Goal: Check status: Check status

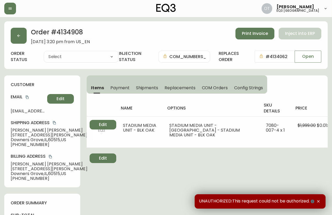
type input "Processing"
select select "PROCESSING"
click at [141, 88] on span "Shipments" at bounding box center [147, 88] width 22 height 6
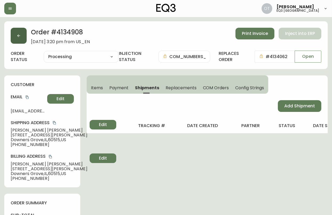
click at [22, 34] on button "button" at bounding box center [19, 36] width 16 height 16
click at [18, 36] on icon "button" at bounding box center [18, 35] width 3 height 3
click at [19, 37] on icon "button" at bounding box center [19, 36] width 4 height 4
click at [17, 28] on button "button" at bounding box center [19, 36] width 16 height 16
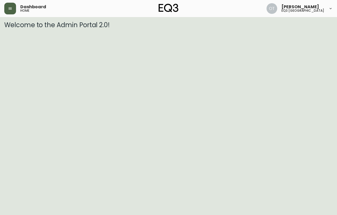
click at [10, 9] on icon "button" at bounding box center [10, 8] width 3 height 2
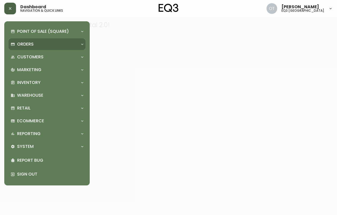
click at [30, 41] on div "Orders" at bounding box center [47, 44] width 77 height 12
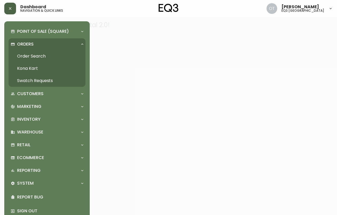
click at [35, 55] on link "Order Search" at bounding box center [47, 56] width 77 height 12
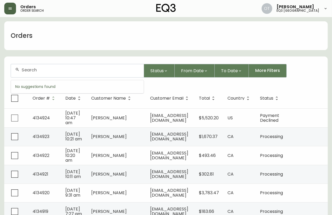
click at [34, 67] on input "text" at bounding box center [81, 69] width 118 height 5
paste input "4134700"
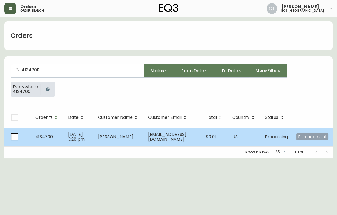
type input "4134700"
click at [302, 139] on span "Replacement" at bounding box center [312, 137] width 32 height 7
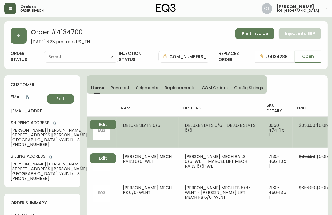
type input "Processing"
select select "PROCESSING"
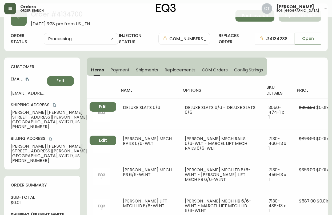
scroll to position [21, 0]
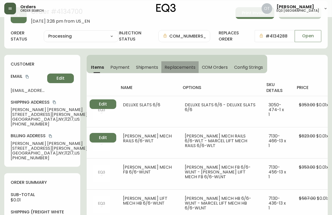
click at [174, 67] on span "Replacements" at bounding box center [180, 68] width 31 height 6
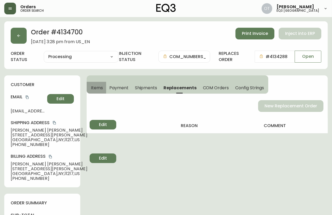
click at [98, 90] on span "Items" at bounding box center [97, 88] width 12 height 6
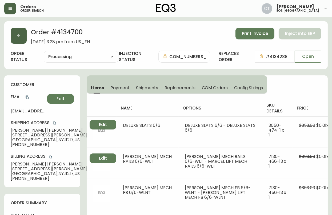
click at [21, 34] on icon "button" at bounding box center [19, 36] width 4 height 4
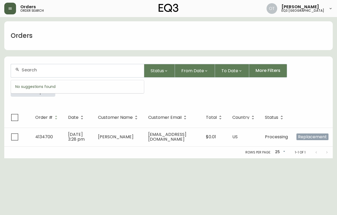
click at [42, 71] on input "text" at bounding box center [81, 69] width 118 height 5
paste input "4134394"
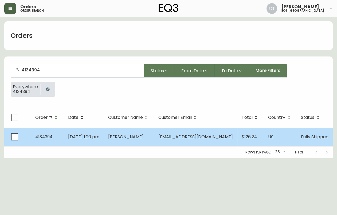
type input "4134394"
click at [45, 140] on td "4134394" at bounding box center [47, 137] width 33 height 19
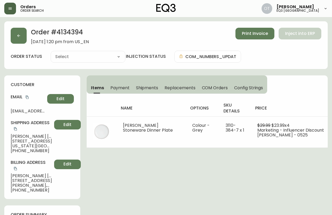
type input "Fully Shipped"
select select "FULLY_SHIPPED"
click at [119, 89] on span "Payment" at bounding box center [119, 88] width 19 height 6
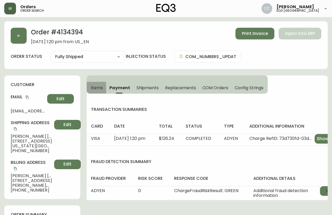
click at [95, 88] on span "Items" at bounding box center [97, 88] width 12 height 6
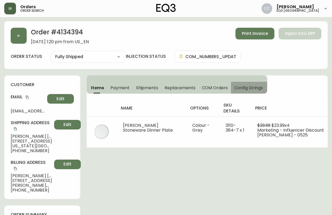
click at [238, 90] on button "Config Strings" at bounding box center [249, 88] width 36 height 12
